Goal: Task Accomplishment & Management: Complete application form

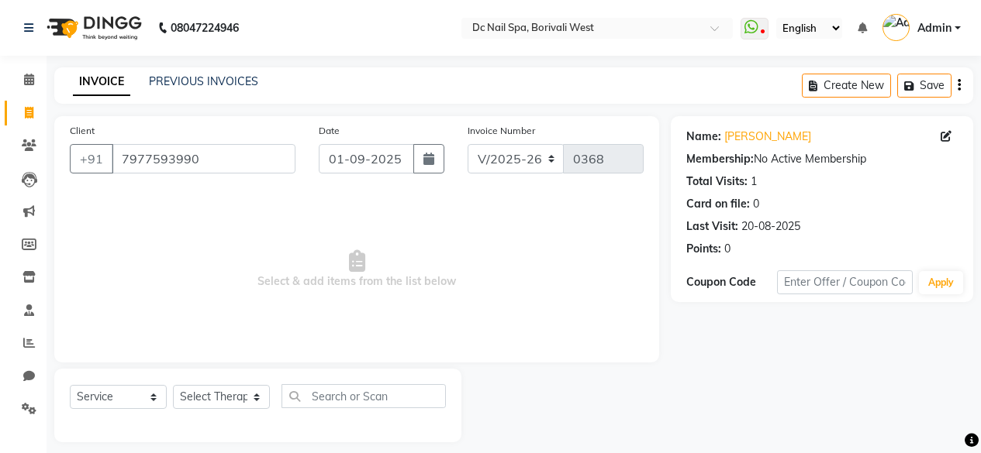
select select "8056"
select select "service"
click at [29, 78] on icon at bounding box center [29, 80] width 10 height 12
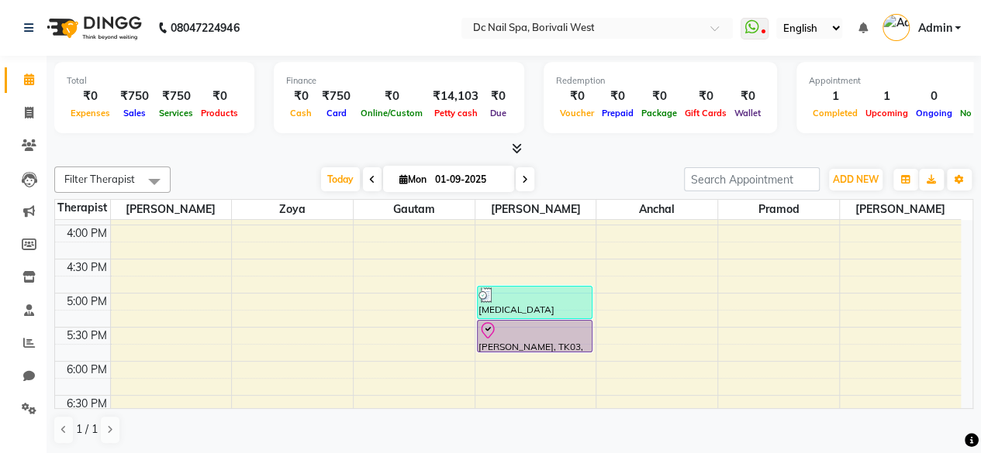
scroll to position [389, 0]
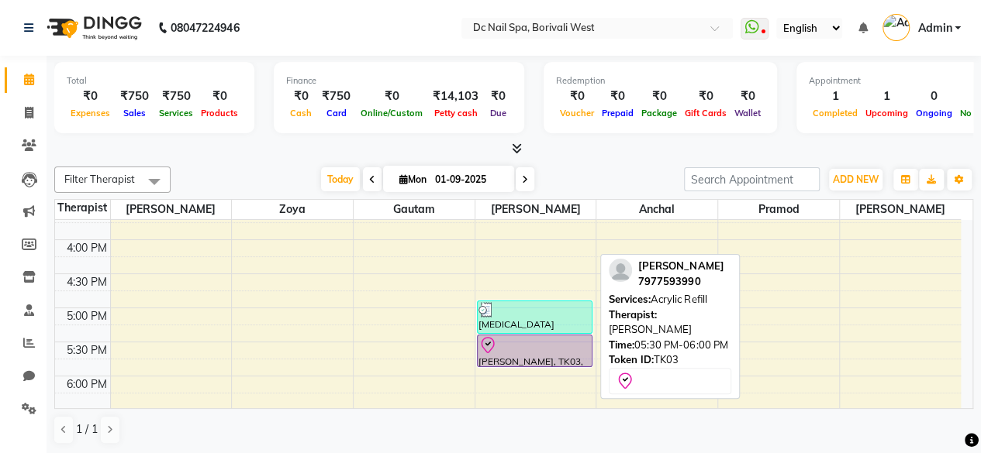
click at [553, 352] on div at bounding box center [534, 345] width 113 height 19
select select "8"
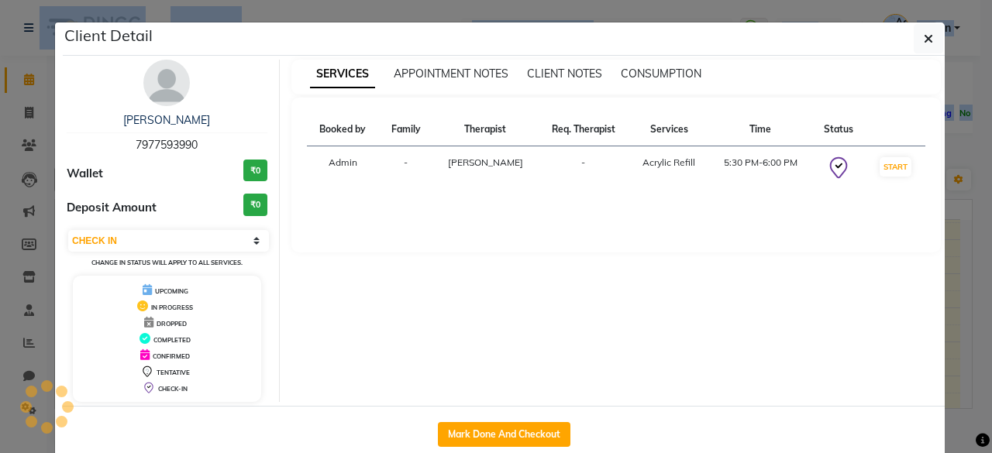
click at [553, 352] on ngb-modal-window "Client Detail [PERSON_NAME] 7977593990 Wallet ₹0 Deposit Amount ₹0 Select IN SE…" at bounding box center [496, 226] width 992 height 453
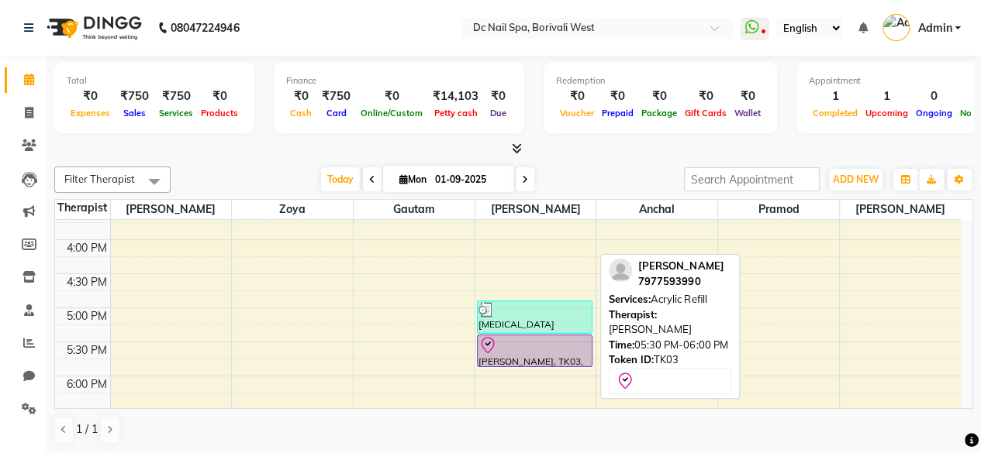
click at [546, 342] on div at bounding box center [534, 345] width 113 height 19
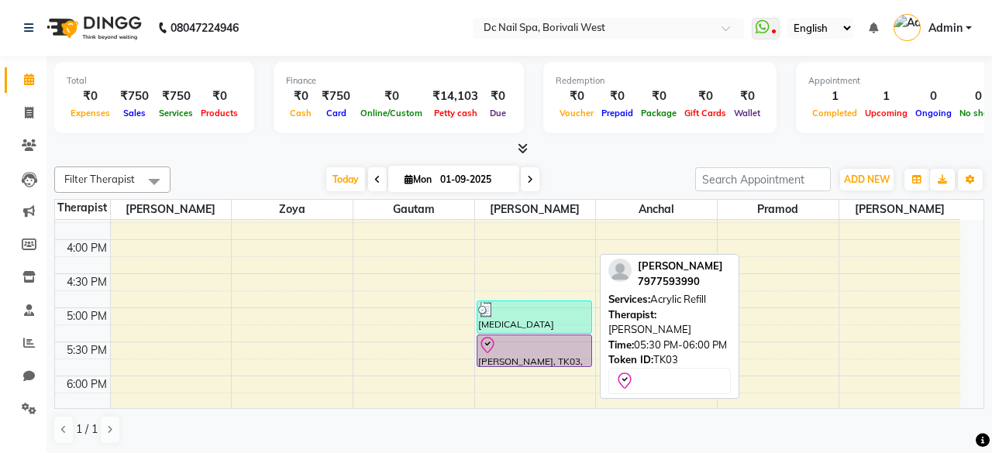
select select "8"
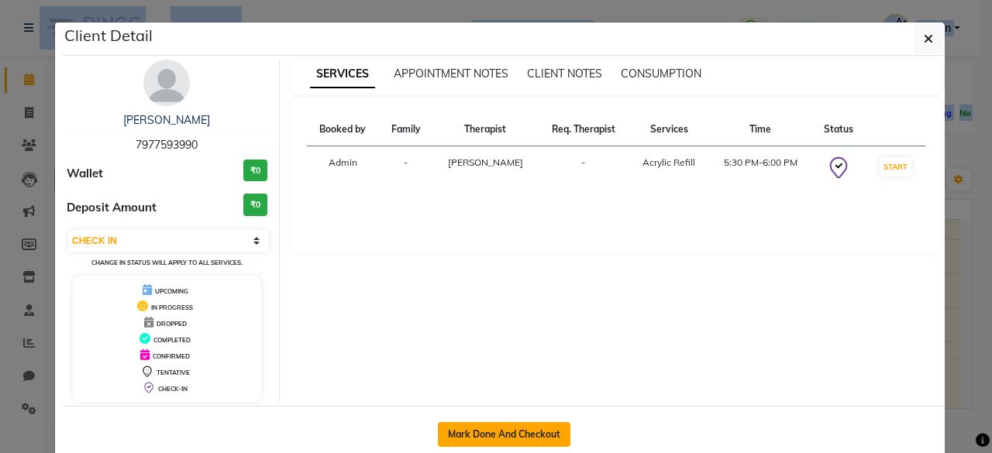
click at [512, 422] on button "Mark Done And Checkout" at bounding box center [504, 434] width 133 height 25
select select "8056"
select select "service"
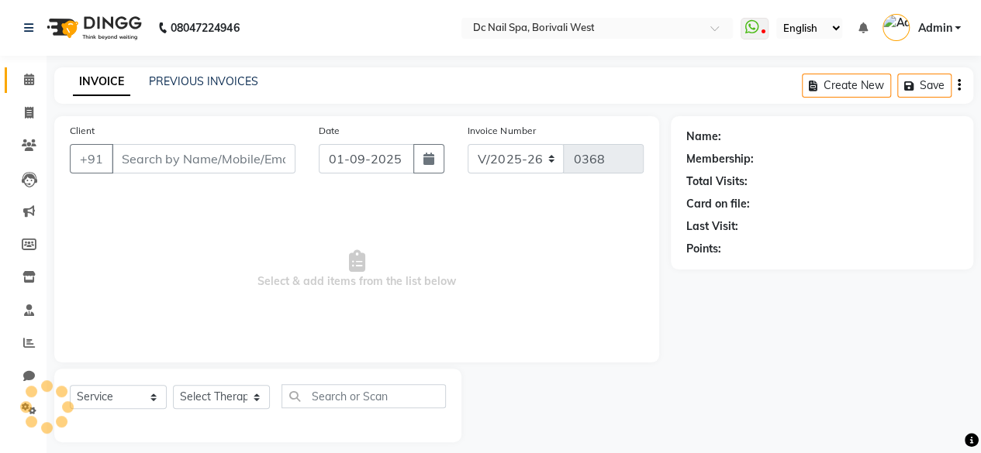
type input "7977593990"
select select "72766"
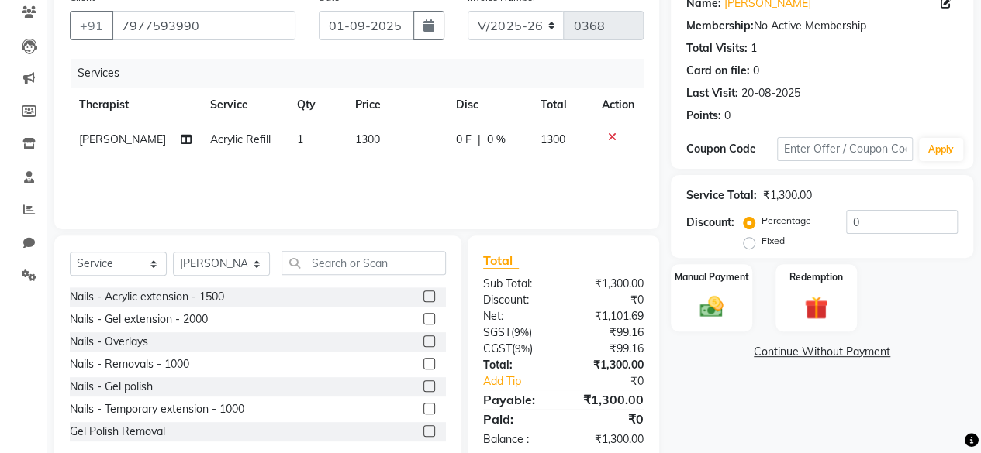
scroll to position [120, 0]
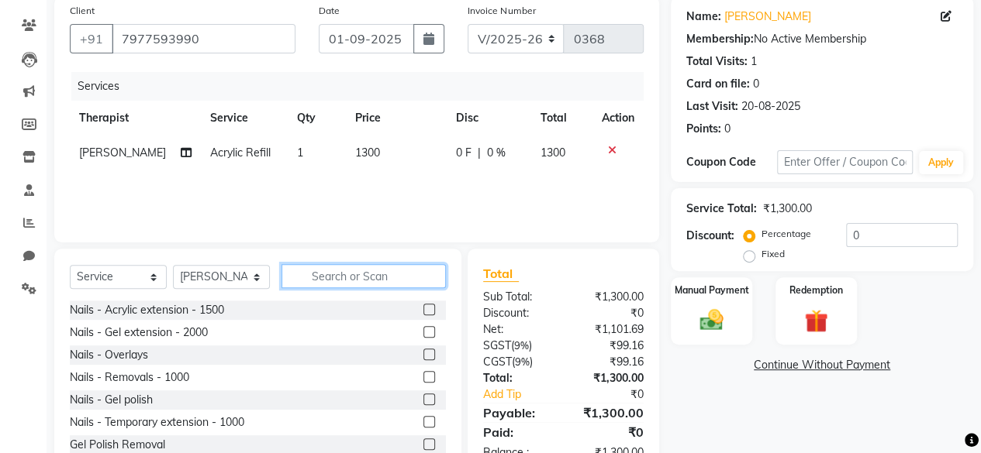
click at [366, 271] on input "text" at bounding box center [363, 276] width 164 height 24
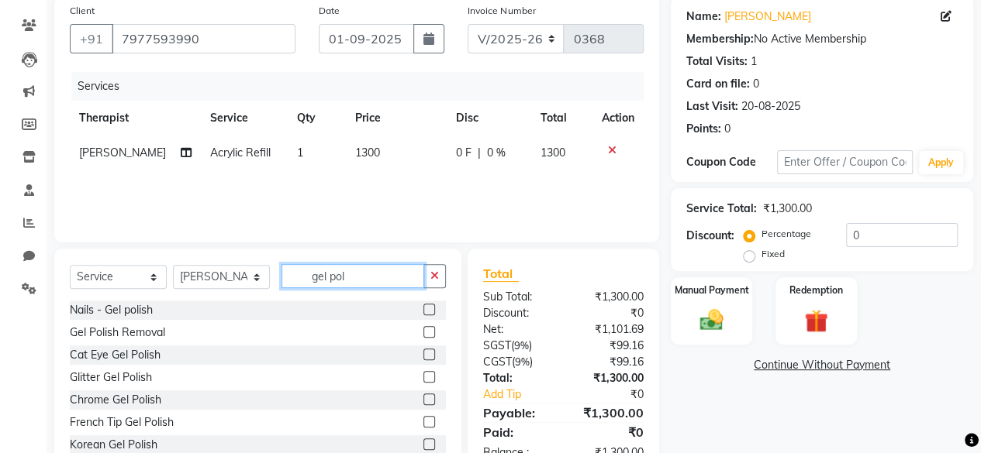
type input "gel pol"
click at [423, 306] on label at bounding box center [429, 310] width 12 height 12
click at [423, 306] on input "checkbox" at bounding box center [428, 310] width 10 height 10
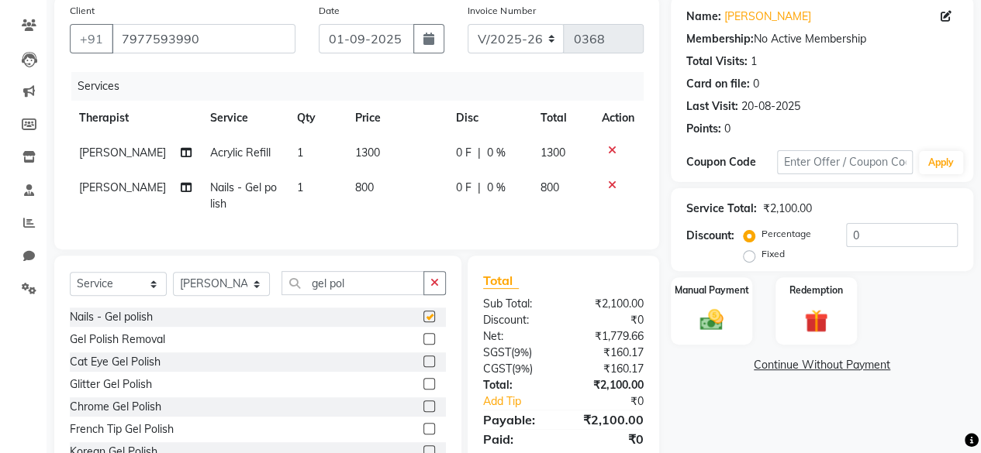
checkbox input "false"
click at [387, 151] on td "1300" at bounding box center [396, 153] width 101 height 35
select select "72766"
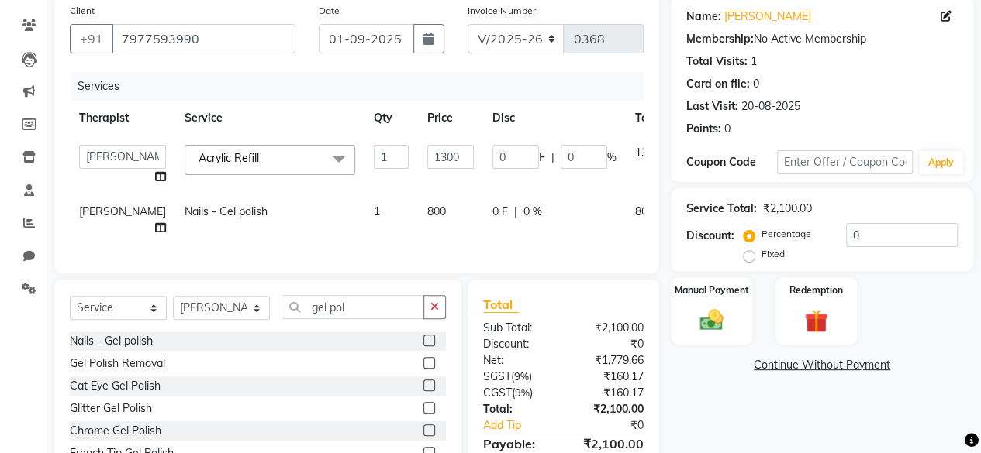
scroll to position [209, 0]
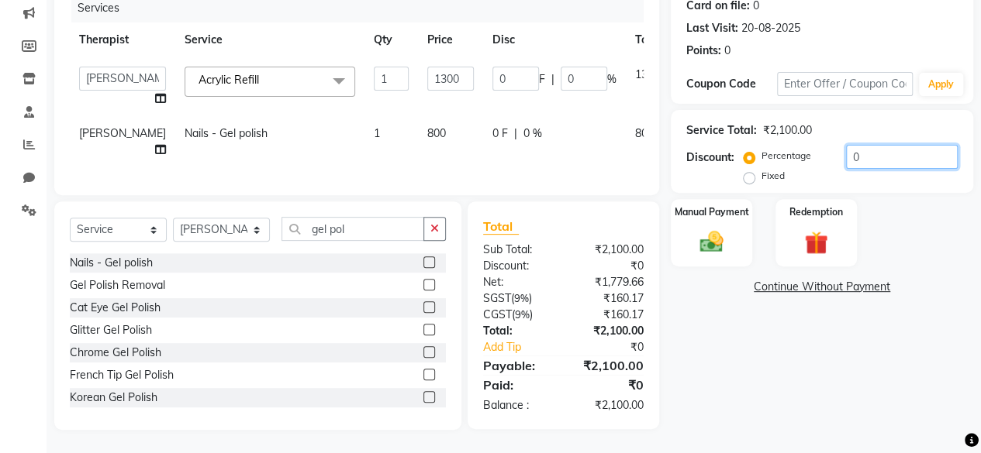
click at [884, 151] on input "0" at bounding box center [902, 157] width 112 height 24
type input "02"
type input "26"
type input "2"
type input "025"
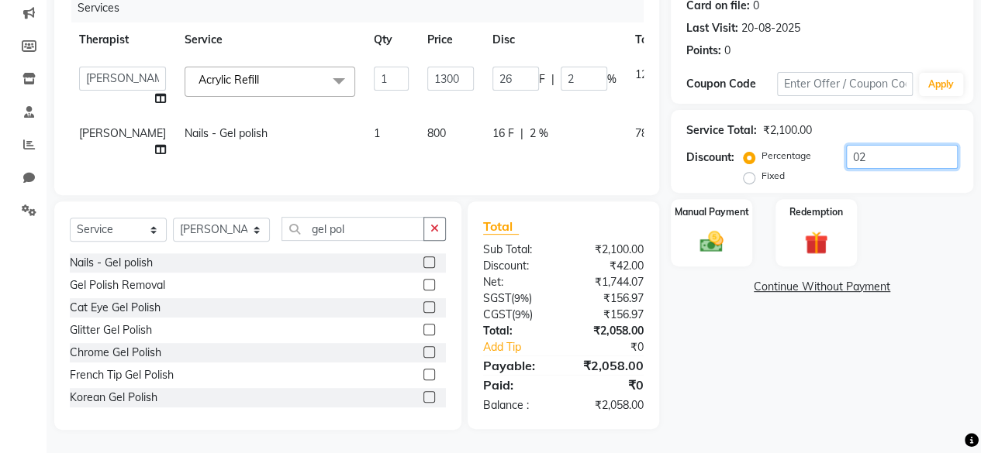
type input "325"
type input "25"
type input "02"
type input "26"
type input "2"
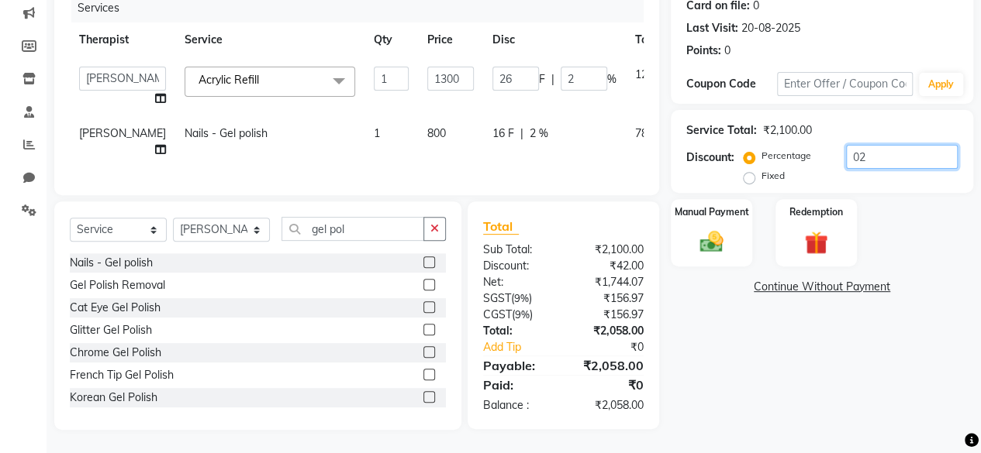
type input "0"
type input "2"
type input "26"
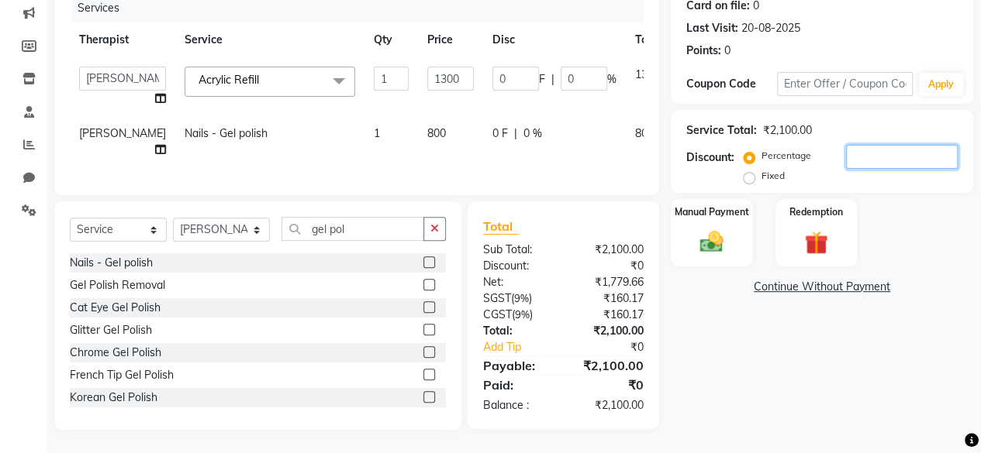
type input "2"
type input "25"
type input "325"
type input "25"
type input "2"
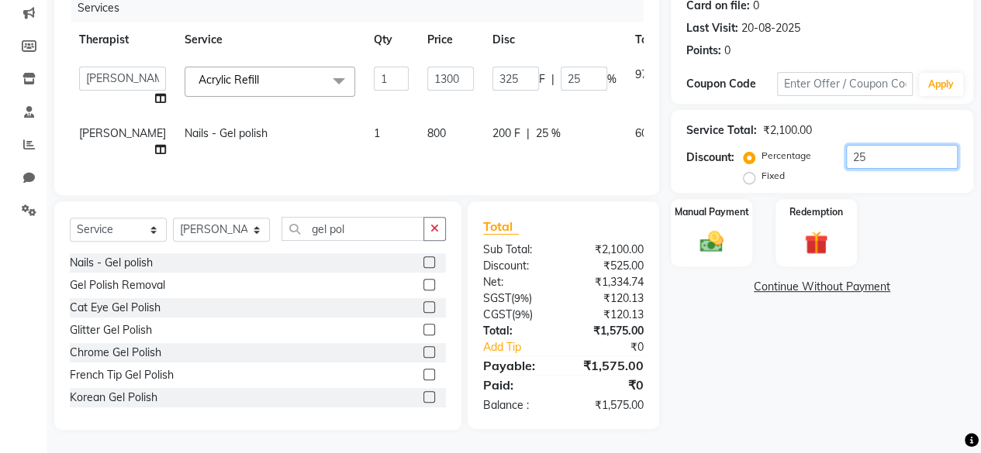
type input "26"
type input "2"
type input "0"
type input "1"
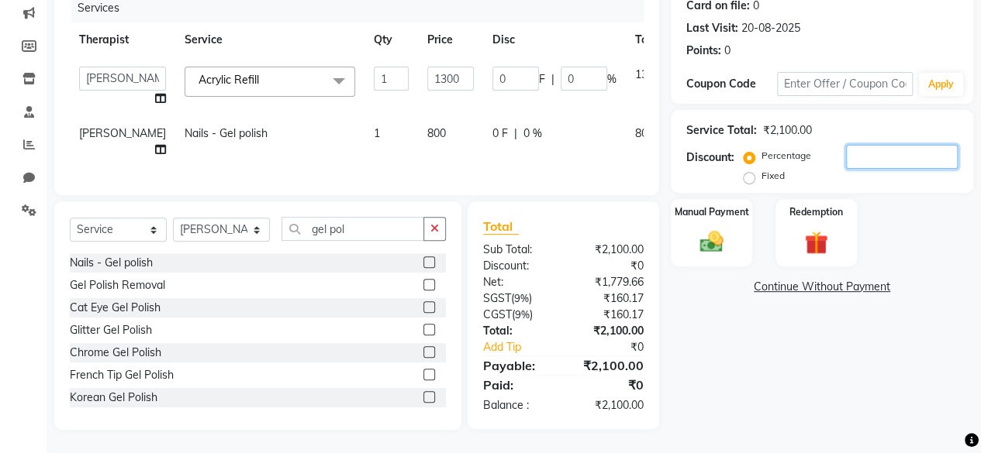
type input "13"
type input "1"
type input "10"
type input "130"
type input "10"
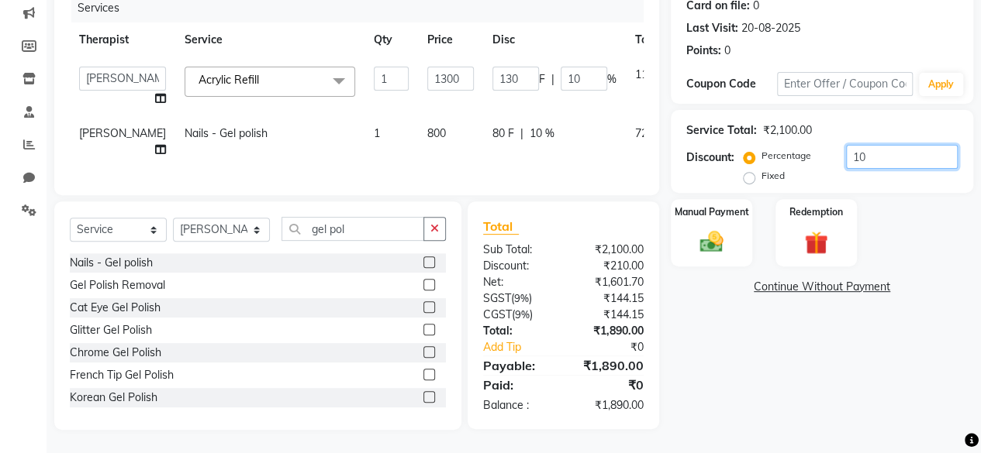
type input "10"
click at [944, 266] on div "Name: [PERSON_NAME] Membership: No Active Membership Total Visits: 1 Card on fi…" at bounding box center [828, 174] width 314 height 512
click at [730, 237] on div "Manual Payment" at bounding box center [711, 233] width 84 height 71
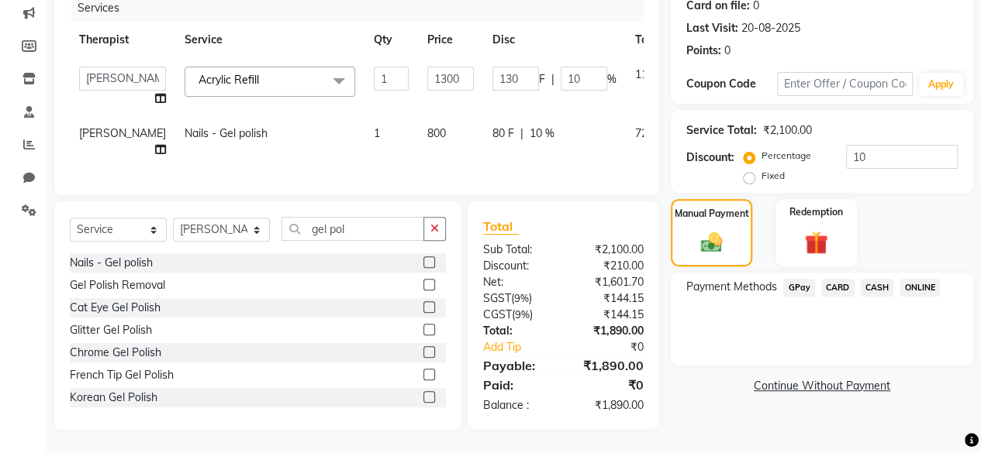
click at [919, 279] on span "ONLINE" at bounding box center [919, 288] width 40 height 18
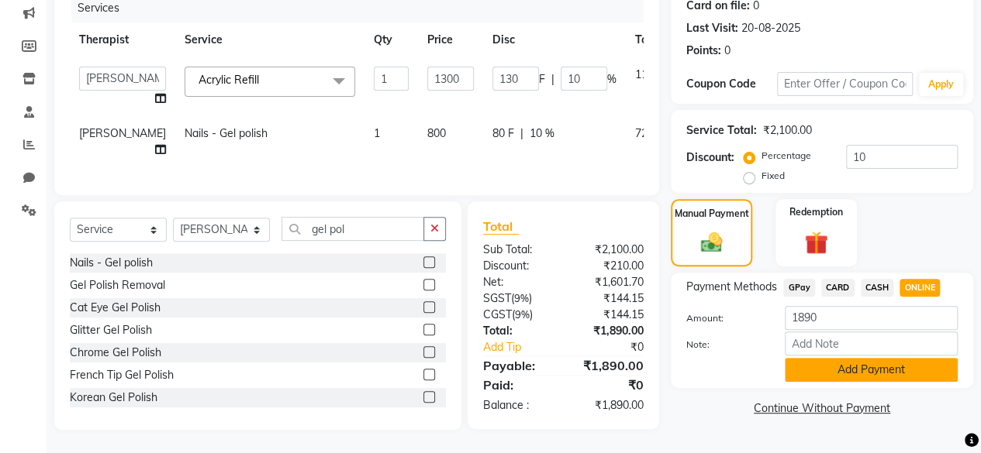
click at [858, 358] on button "Add Payment" at bounding box center [870, 370] width 173 height 24
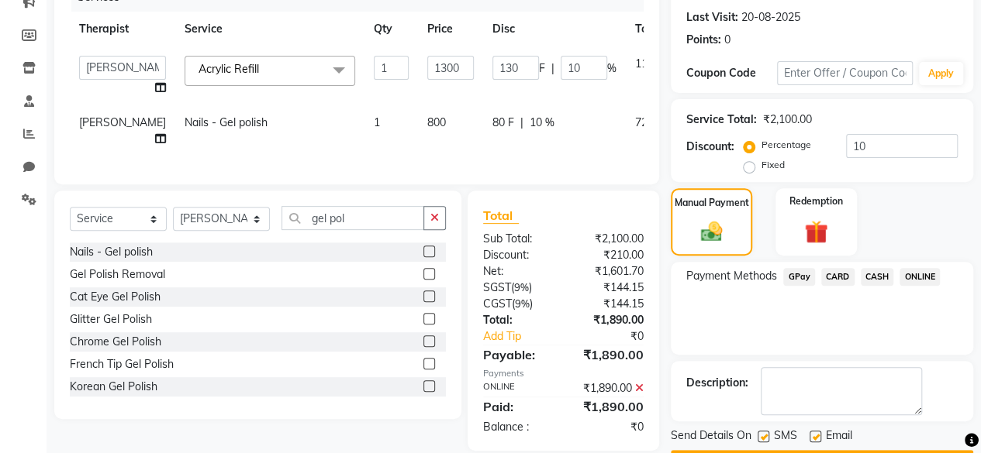
scroll to position [251, 0]
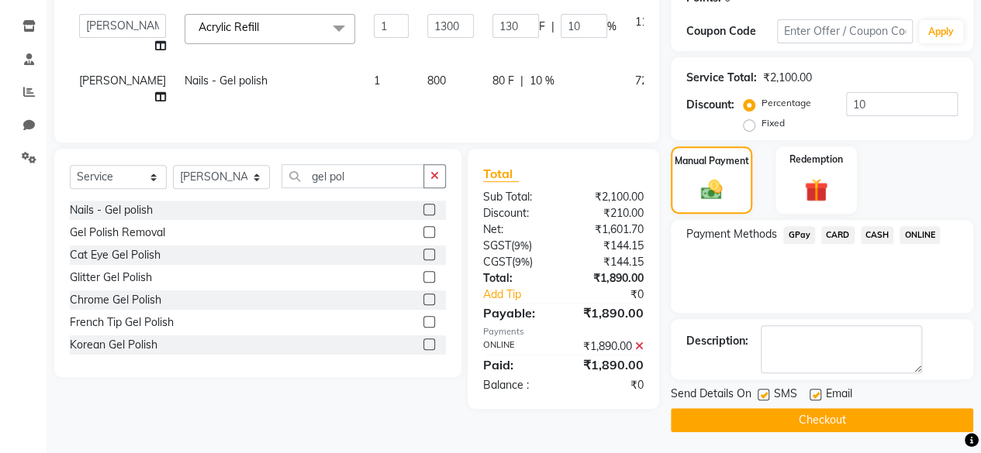
click at [857, 415] on button "Checkout" at bounding box center [822, 421] width 302 height 24
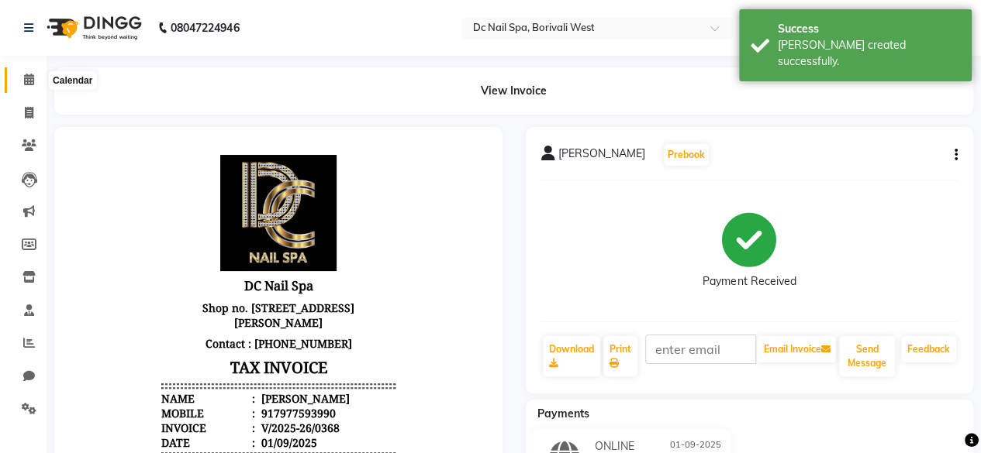
click at [28, 80] on icon at bounding box center [29, 80] width 10 height 12
